Goal: Task Accomplishment & Management: Complete application form

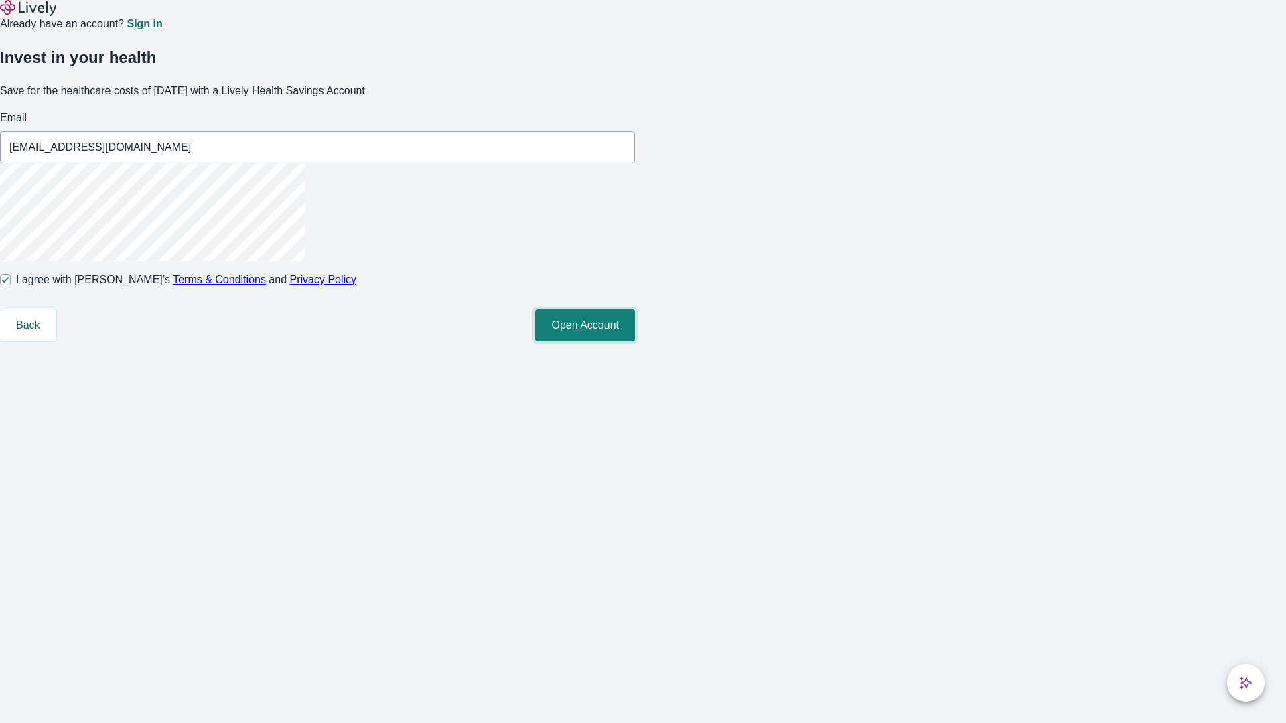
click at [635, 342] on button "Open Account" at bounding box center [585, 325] width 100 height 32
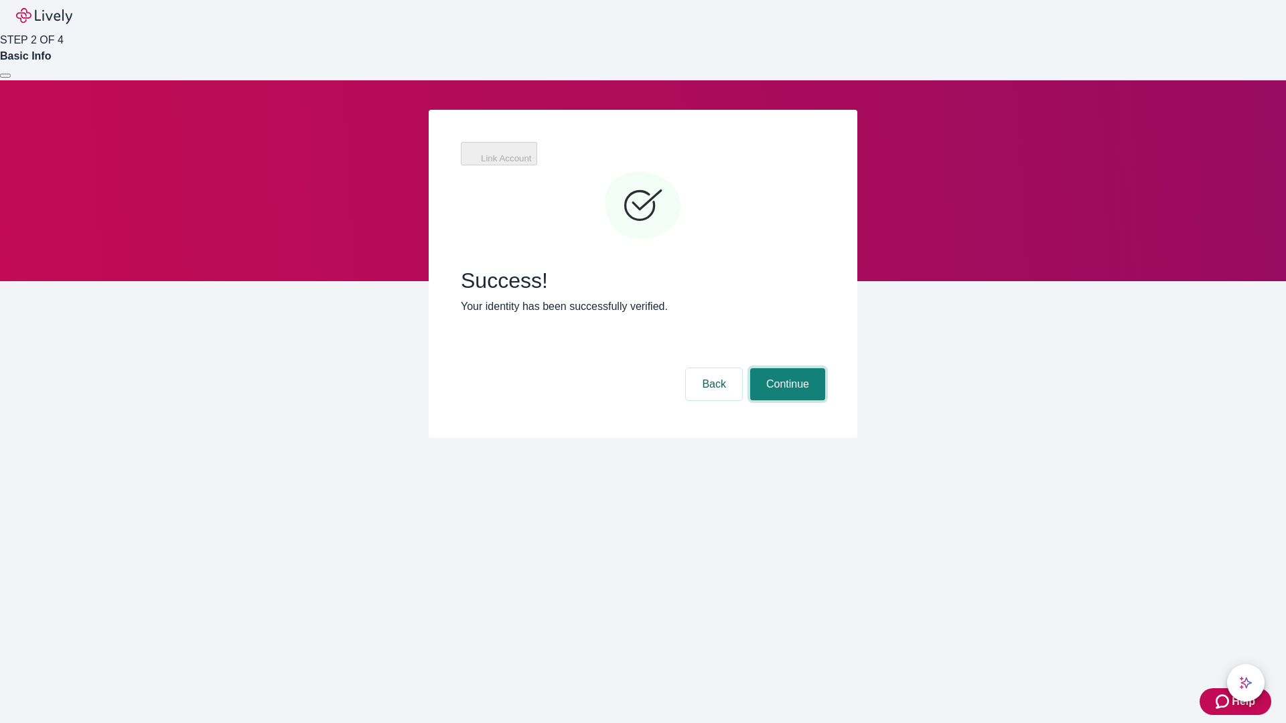
click at [786, 368] on button "Continue" at bounding box center [787, 384] width 75 height 32
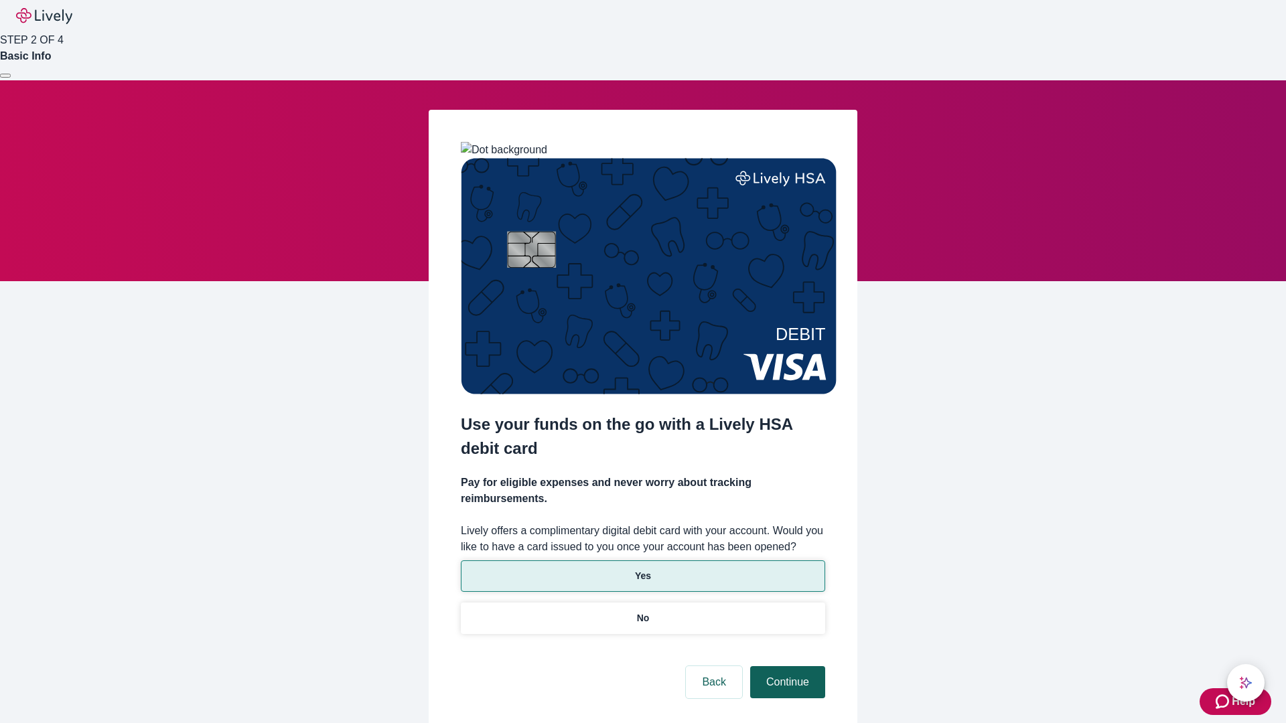
click at [642, 612] on p "No" at bounding box center [643, 619] width 13 height 14
click at [786, 666] on button "Continue" at bounding box center [787, 682] width 75 height 32
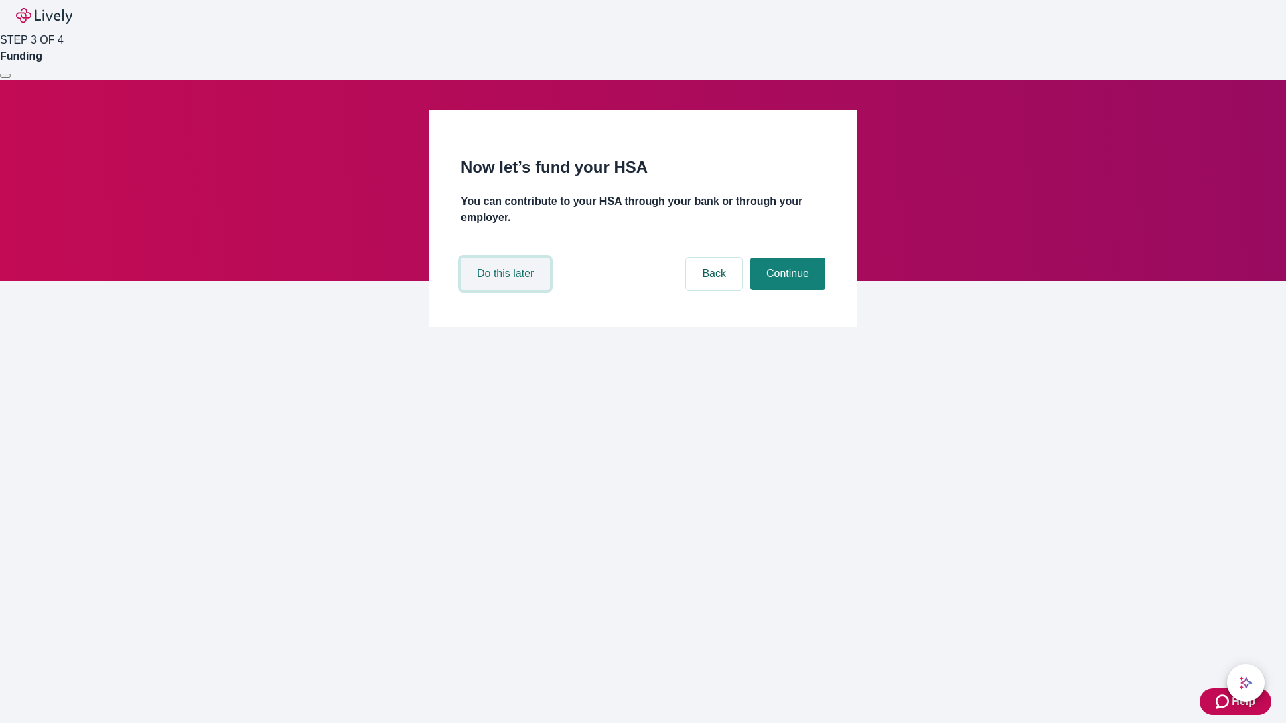
click at [507, 290] on button "Do this later" at bounding box center [505, 274] width 89 height 32
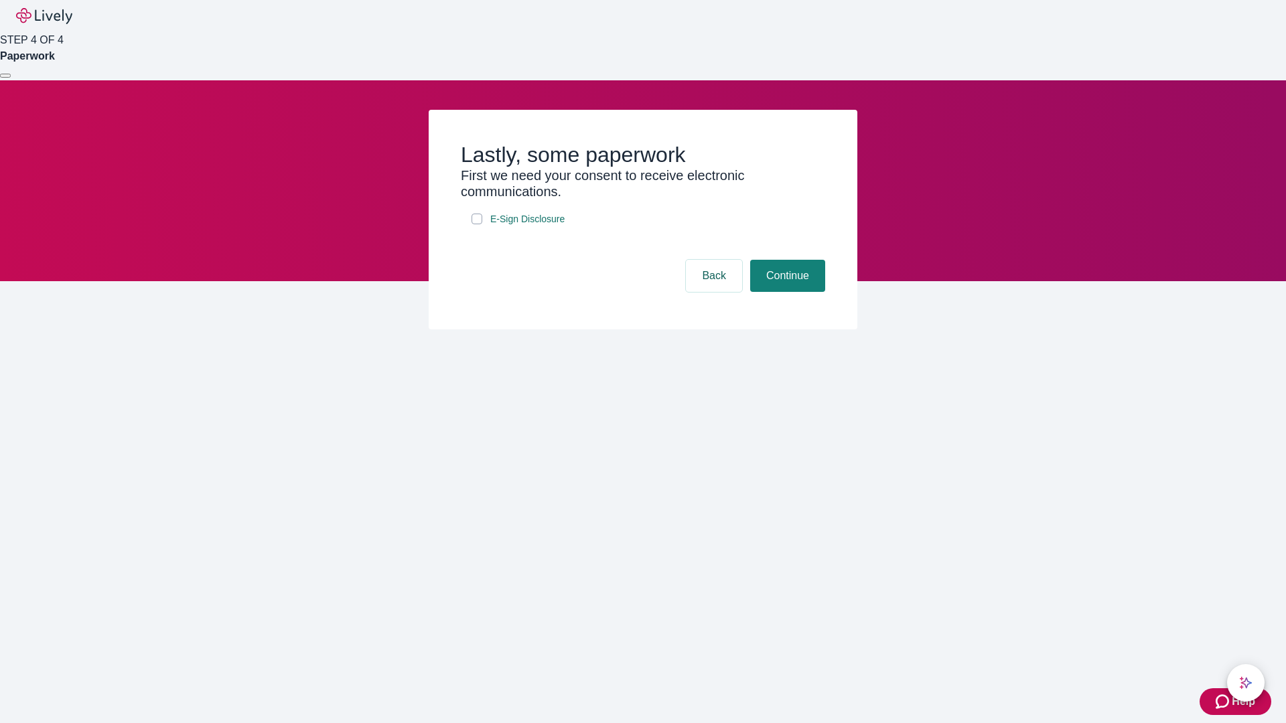
click at [477, 224] on input "E-Sign Disclosure" at bounding box center [477, 219] width 11 height 11
checkbox input "true"
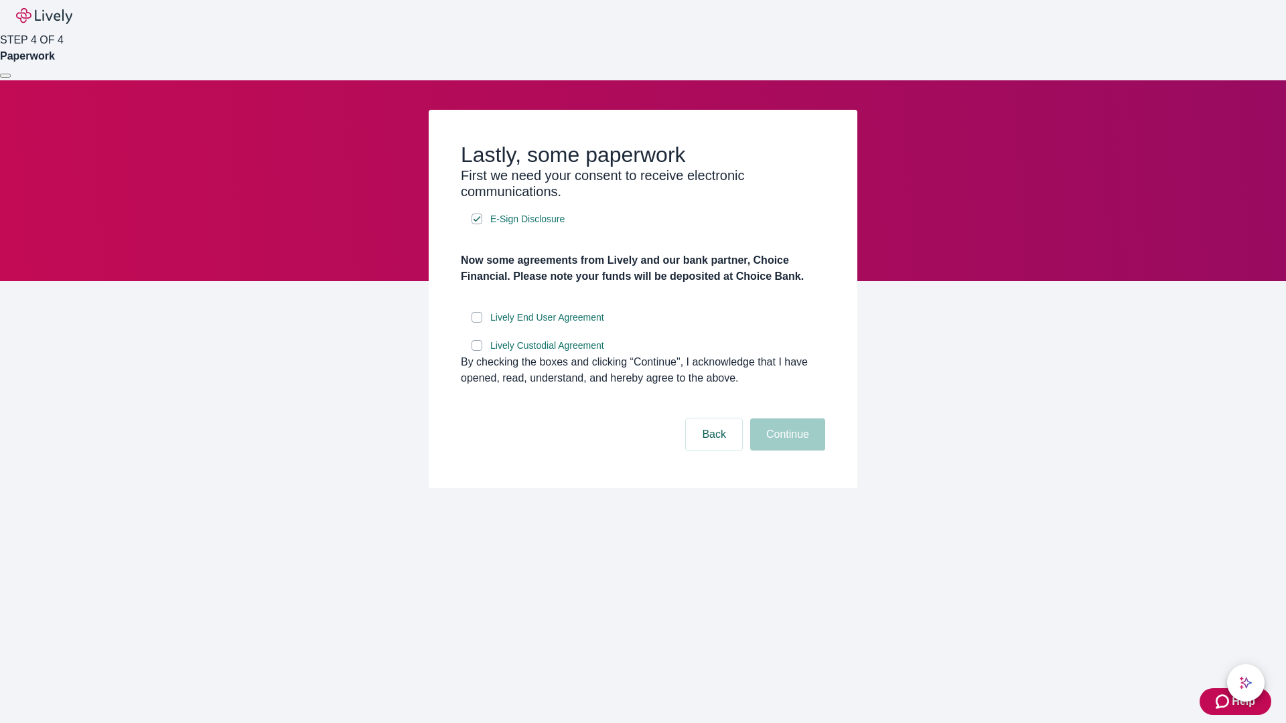
click at [477, 323] on input "Lively End User Agreement" at bounding box center [477, 317] width 11 height 11
checkbox input "true"
click at [477, 351] on input "Lively Custodial Agreement" at bounding box center [477, 345] width 11 height 11
checkbox input "true"
click at [786, 451] on button "Continue" at bounding box center [787, 435] width 75 height 32
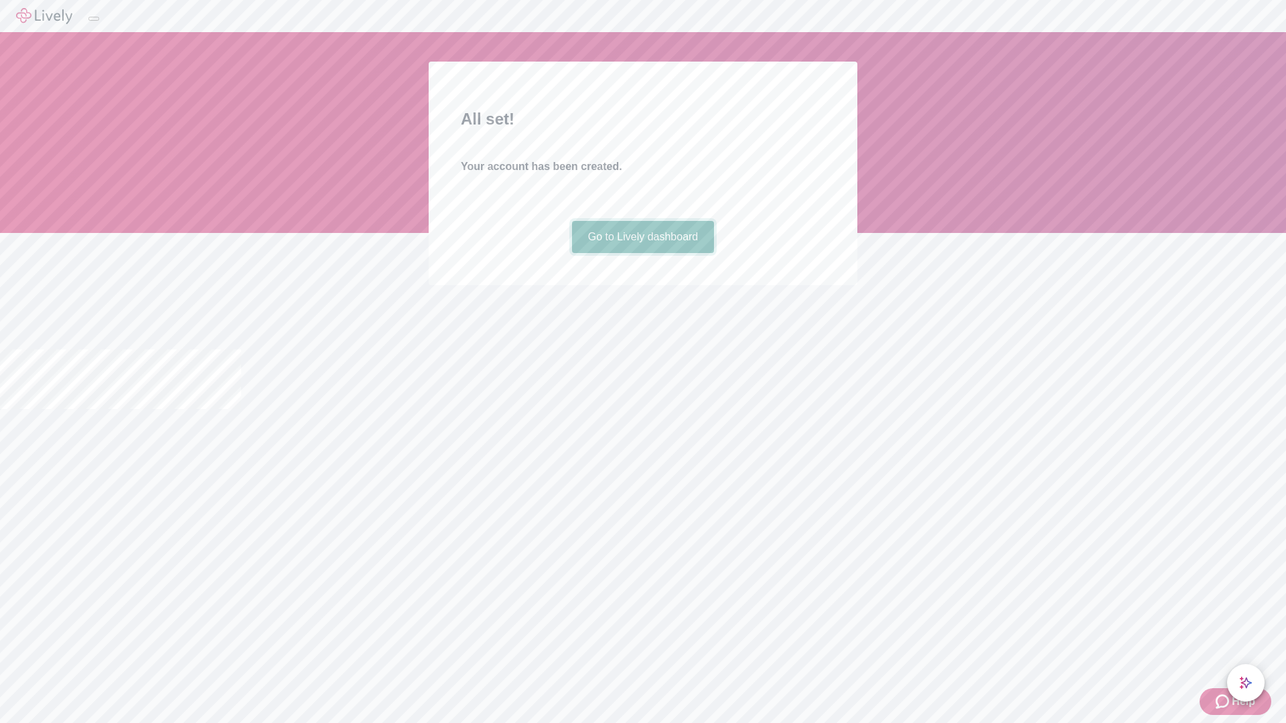
click at [642, 253] on link "Go to Lively dashboard" at bounding box center [643, 237] width 143 height 32
